Goal: Information Seeking & Learning: Learn about a topic

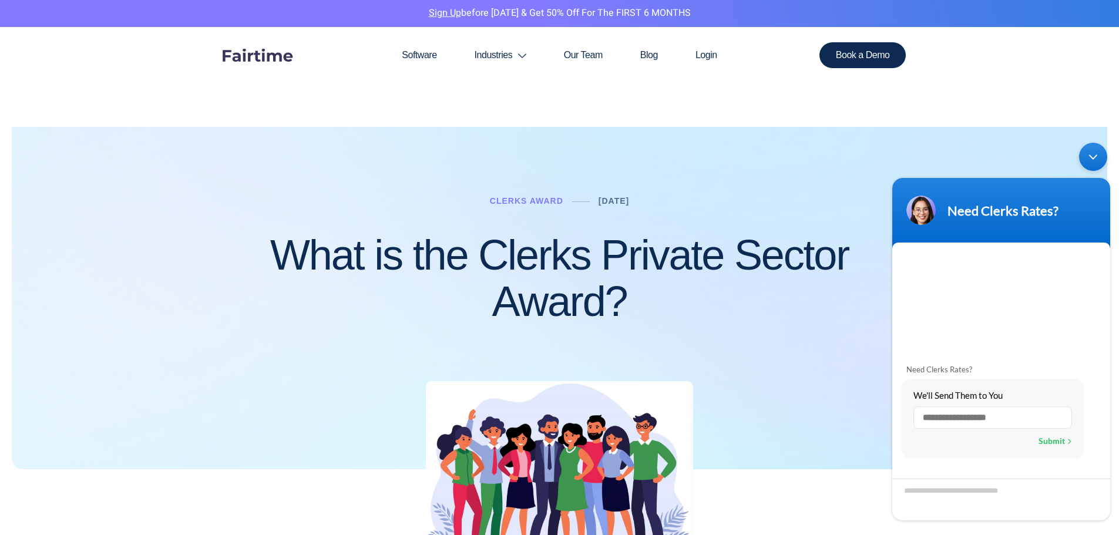
click at [1089, 153] on div "Minimize live chat window" at bounding box center [1093, 157] width 28 height 28
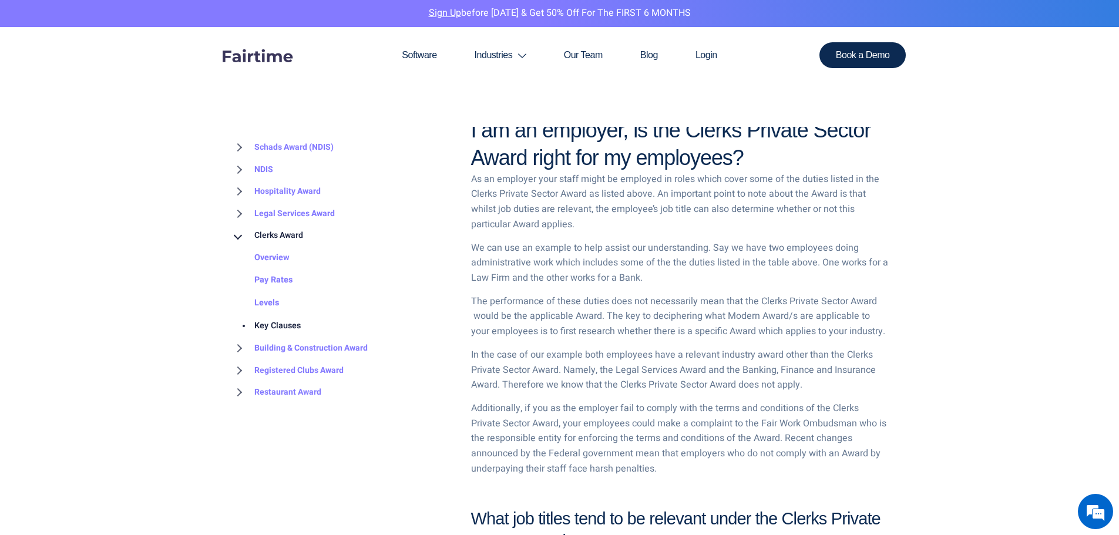
scroll to position [1704, 0]
click at [237, 168] on link "NDIS" at bounding box center [252, 170] width 42 height 22
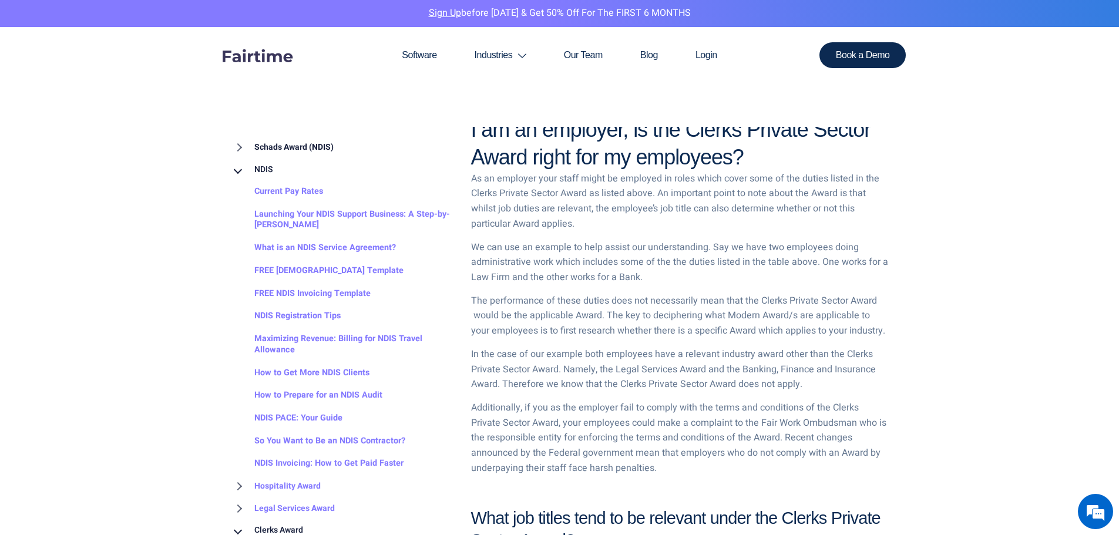
click at [241, 147] on link "Schads Award (NDIS)" at bounding box center [282, 147] width 103 height 22
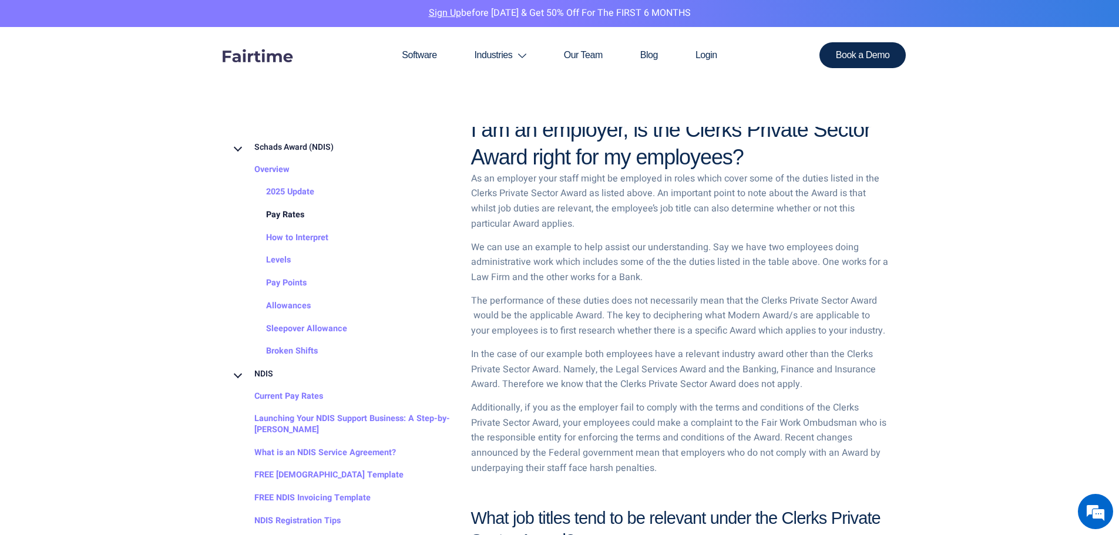
click at [287, 213] on link "Pay Rates" at bounding box center [274, 215] width 62 height 23
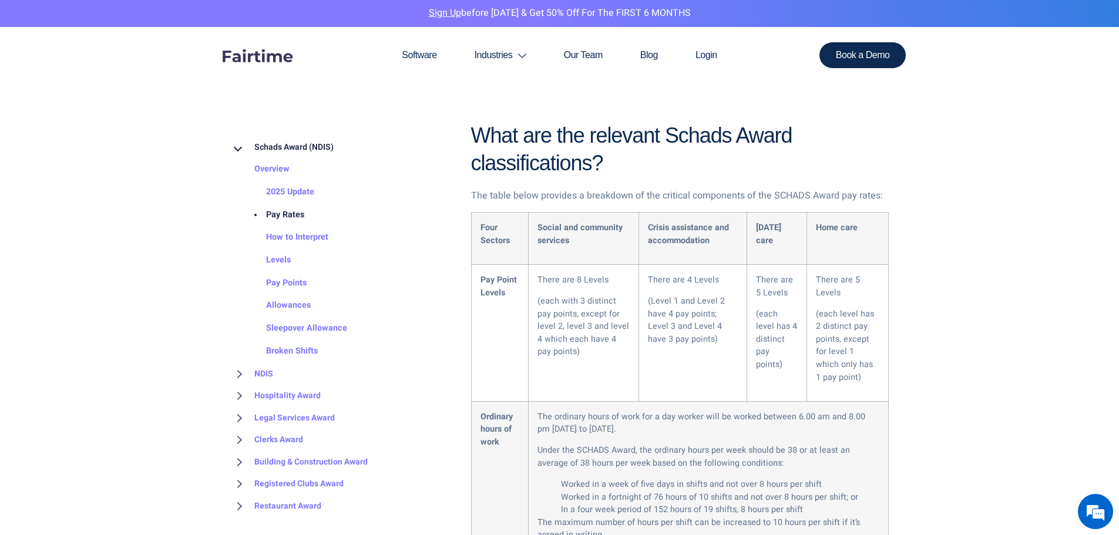
scroll to position [1293, 0]
